Goal: Transaction & Acquisition: Purchase product/service

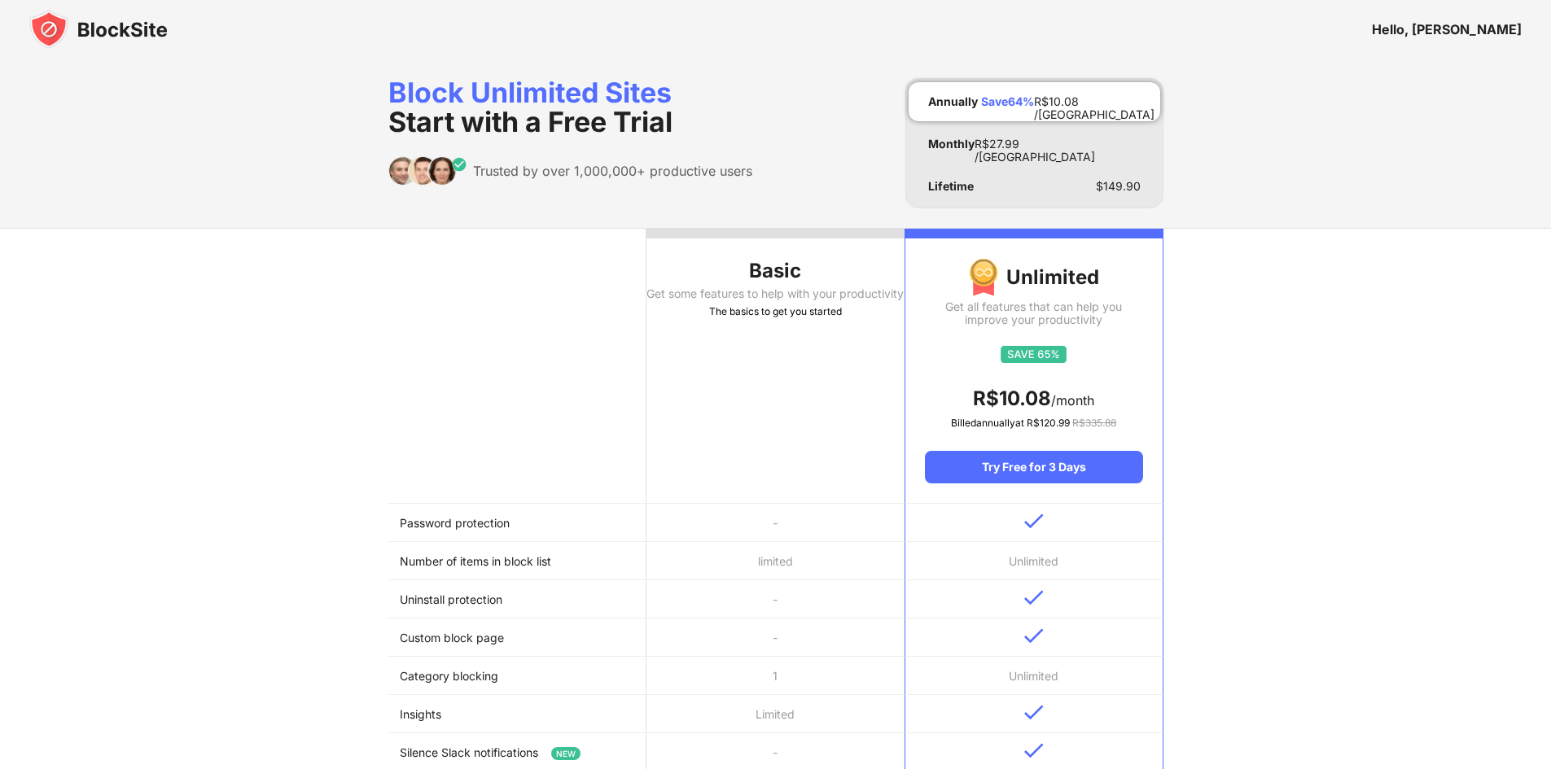
click at [71, 20] on img at bounding box center [98, 29] width 138 height 39
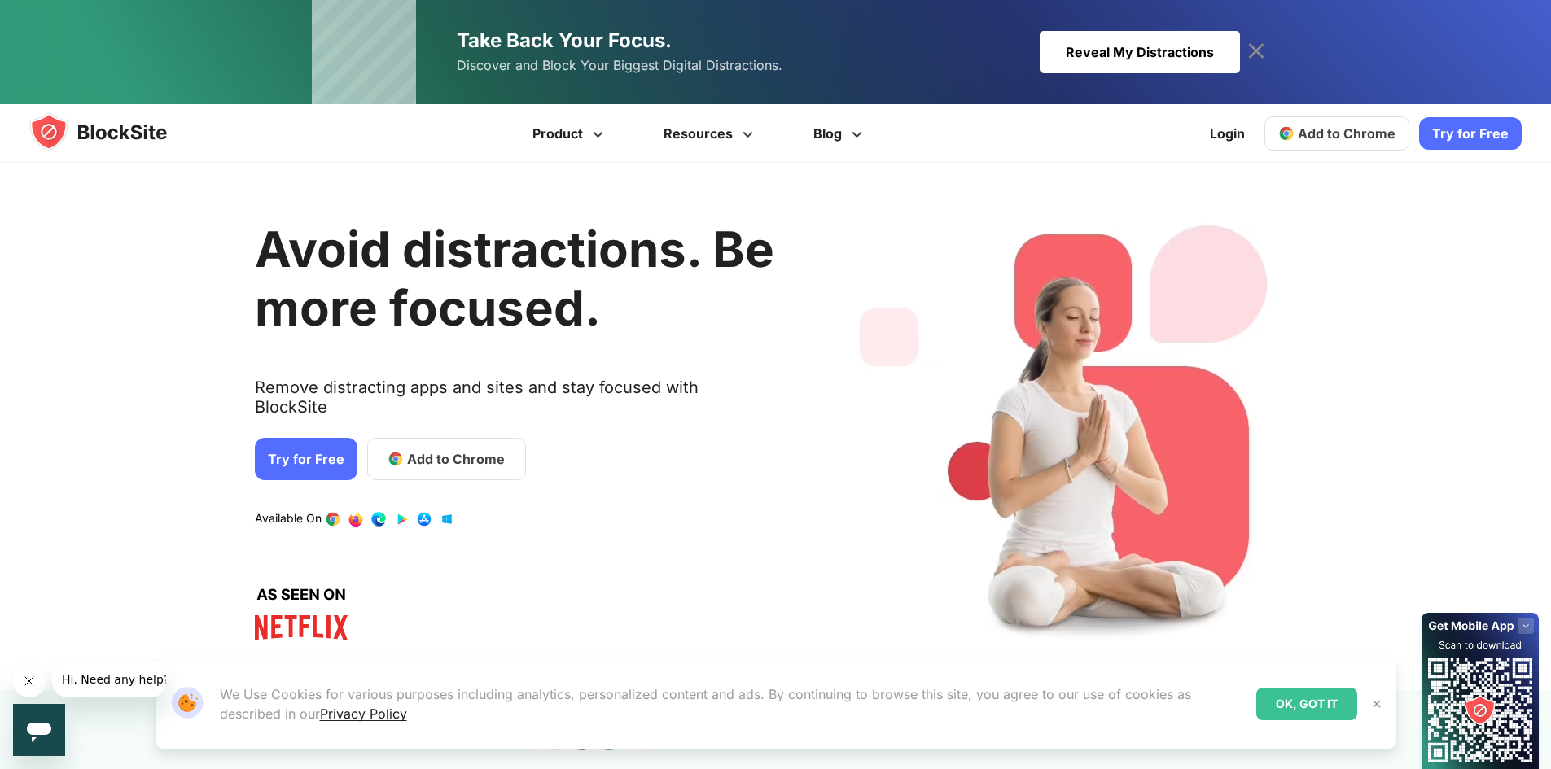
click at [1377, 699] on img at bounding box center [1376, 704] width 13 height 13
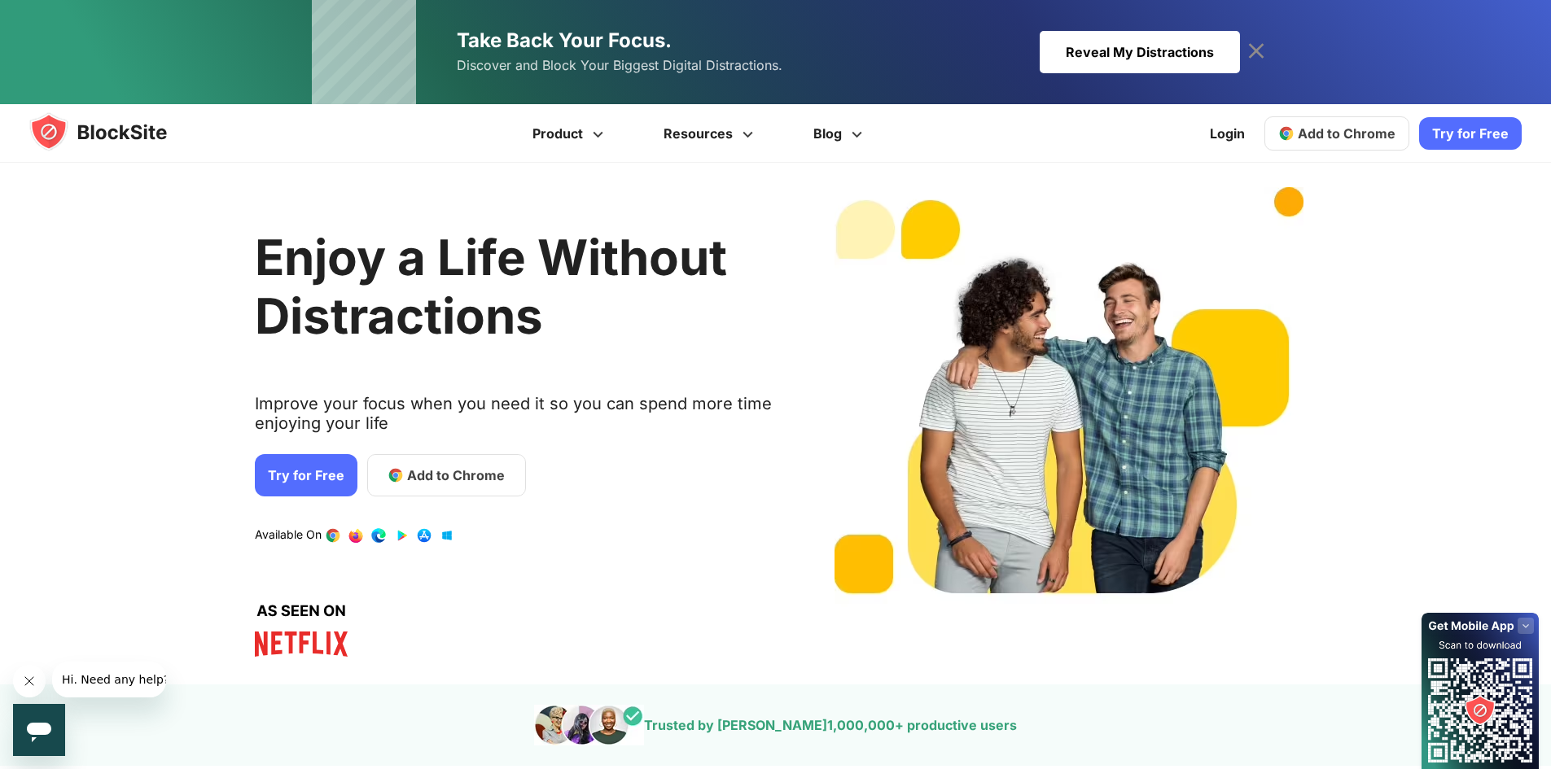
click at [1520, 623] on rect at bounding box center [1525, 626] width 16 height 16
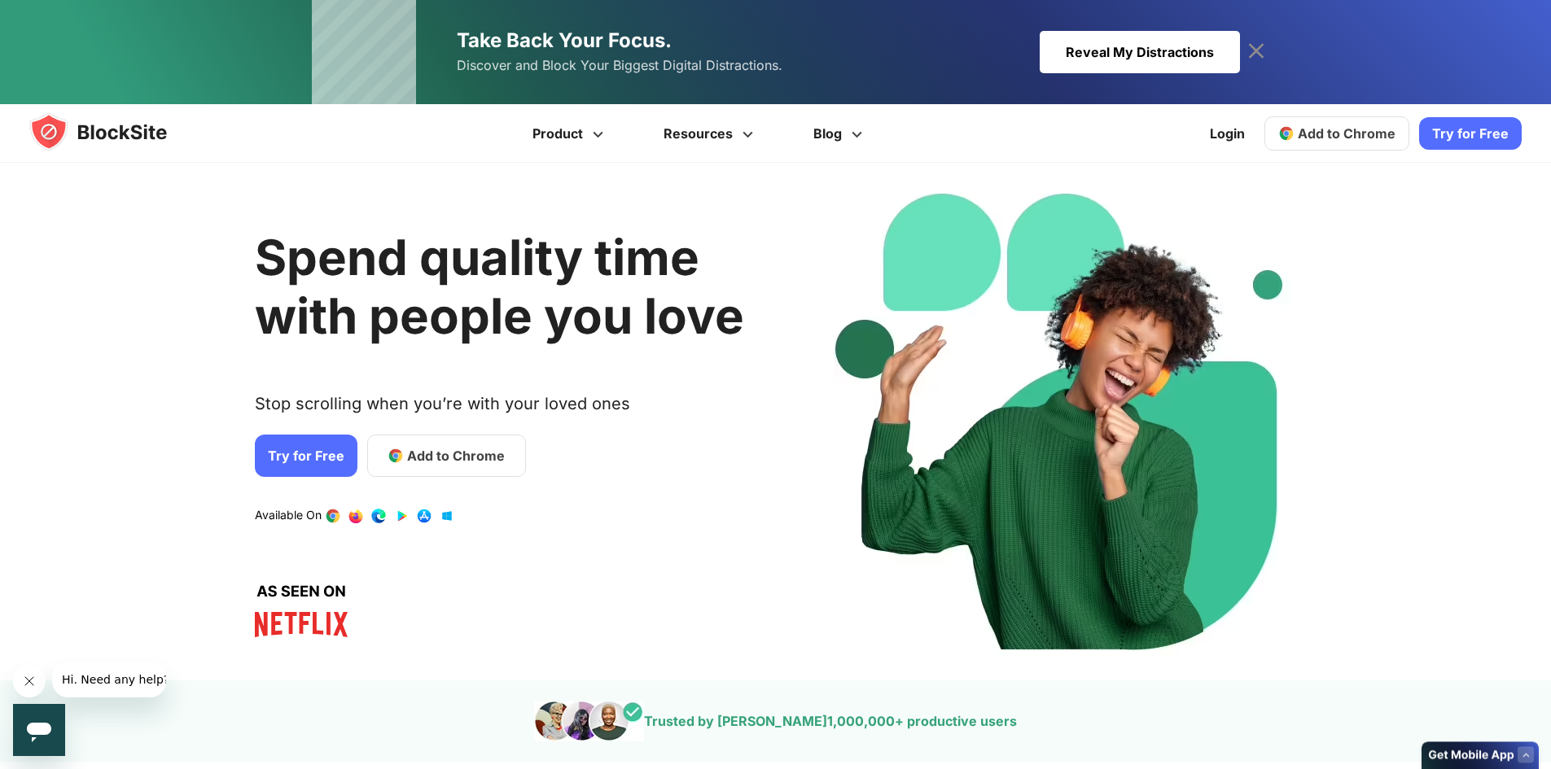
click at [117, 131] on img at bounding box center [113, 131] width 169 height 39
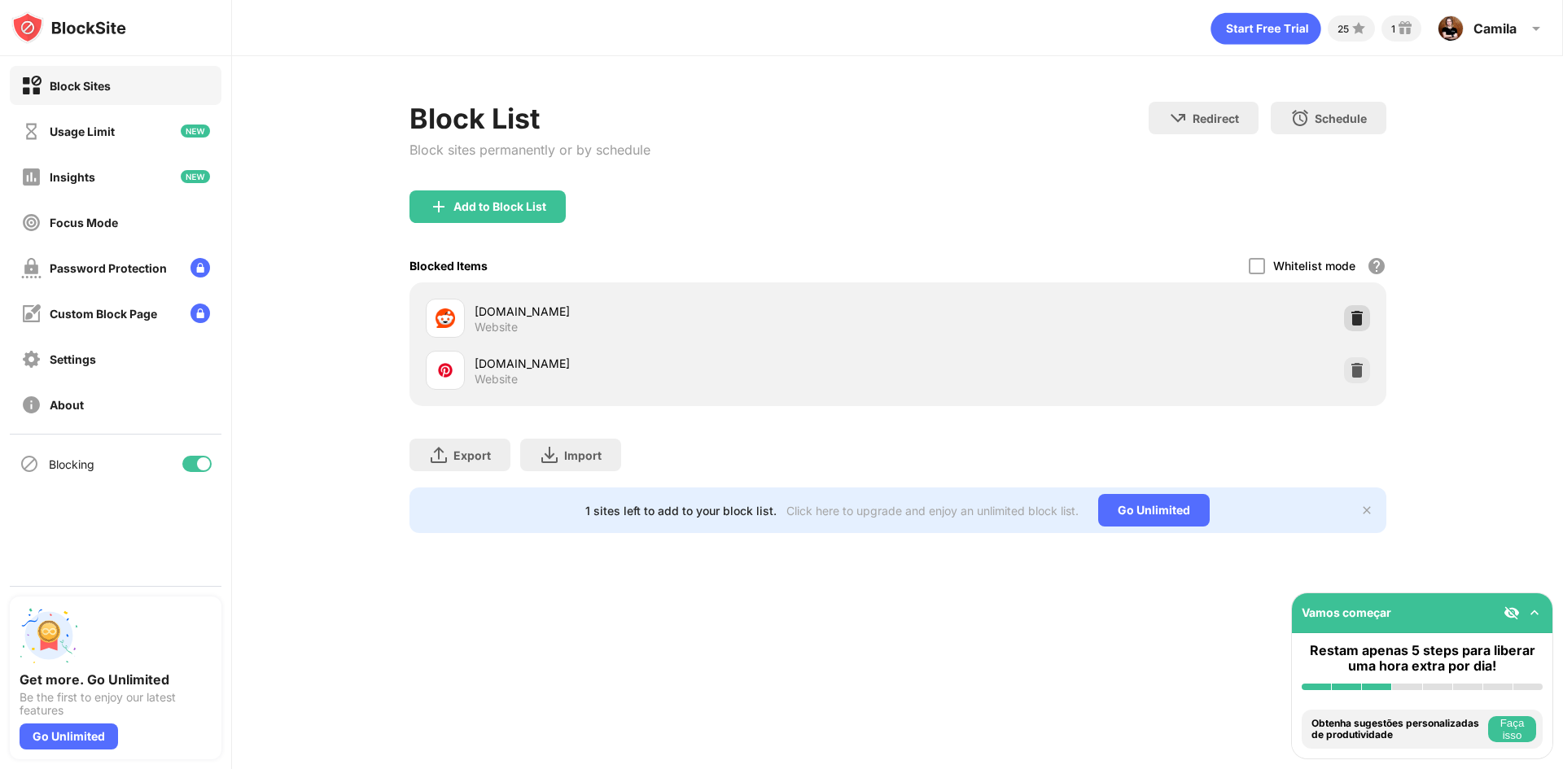
click at [1353, 324] on img at bounding box center [1357, 318] width 16 height 16
